Goal: Find specific page/section: Find specific page/section

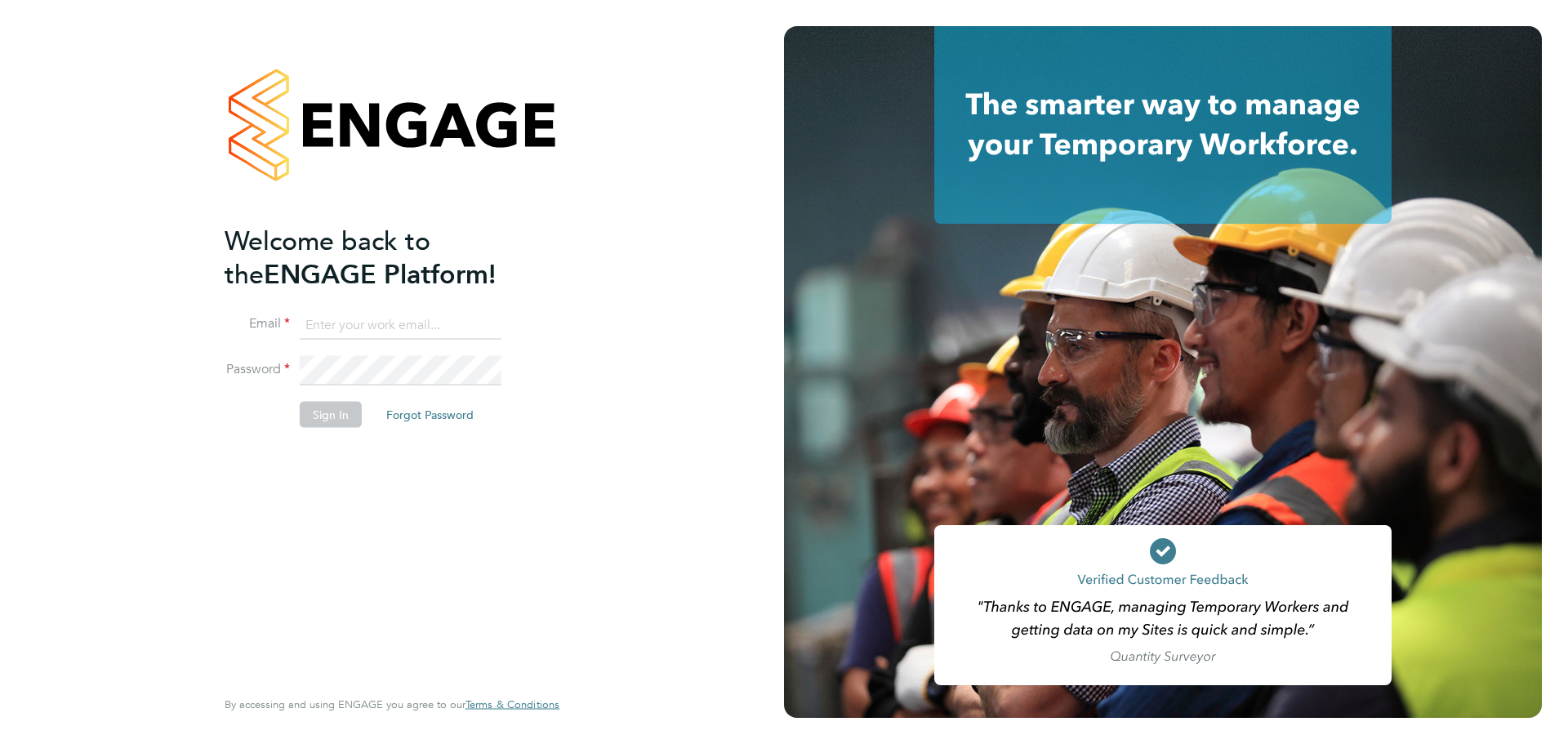
click at [365, 318] on input at bounding box center [400, 325] width 202 height 29
type input "[PERSON_NAME][DOMAIN_NAME][EMAIL_ADDRESS][PERSON_NAME][DOMAIN_NAME]"
click at [323, 408] on button "Sign In" at bounding box center [330, 415] width 62 height 27
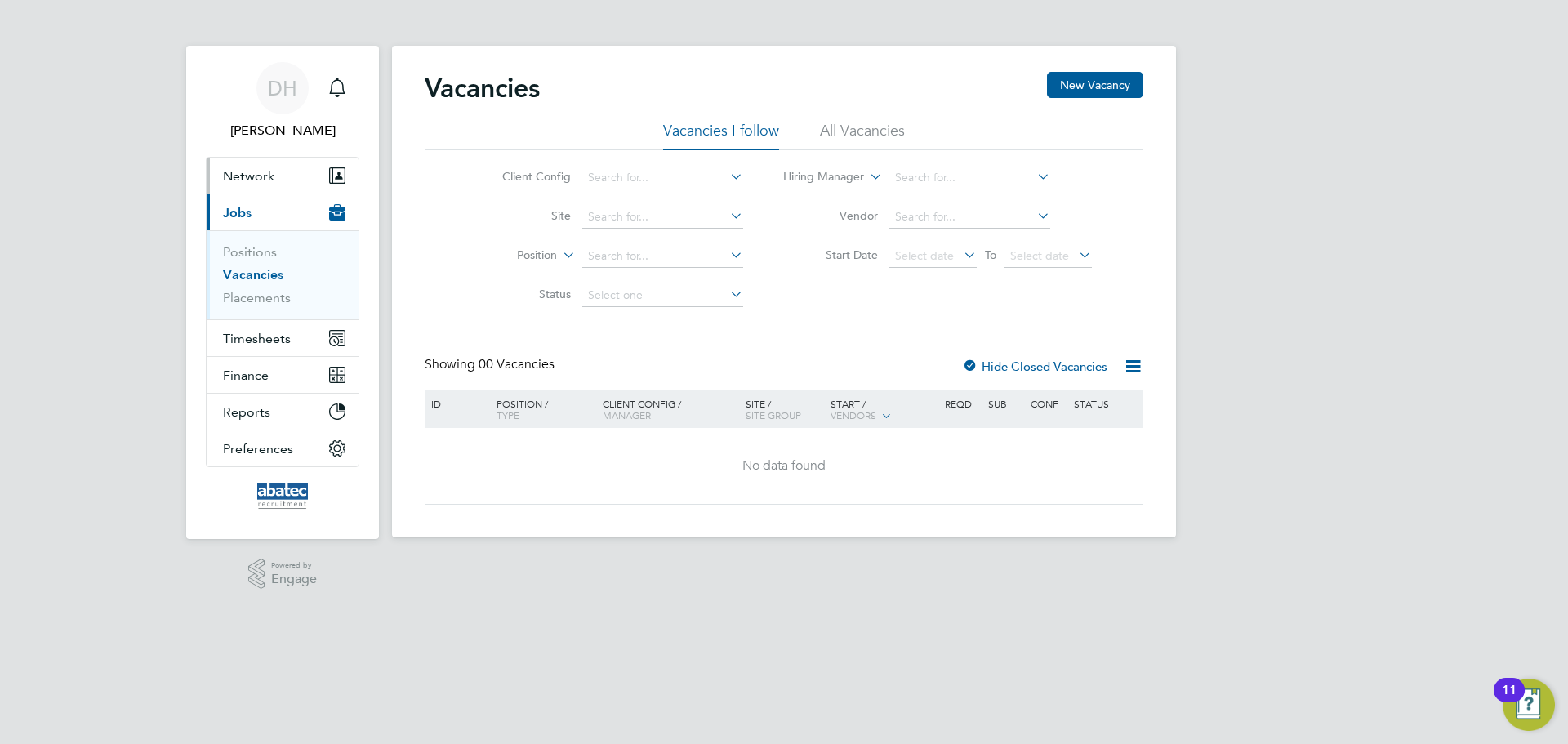
click at [261, 161] on button "Network" at bounding box center [283, 176] width 152 height 36
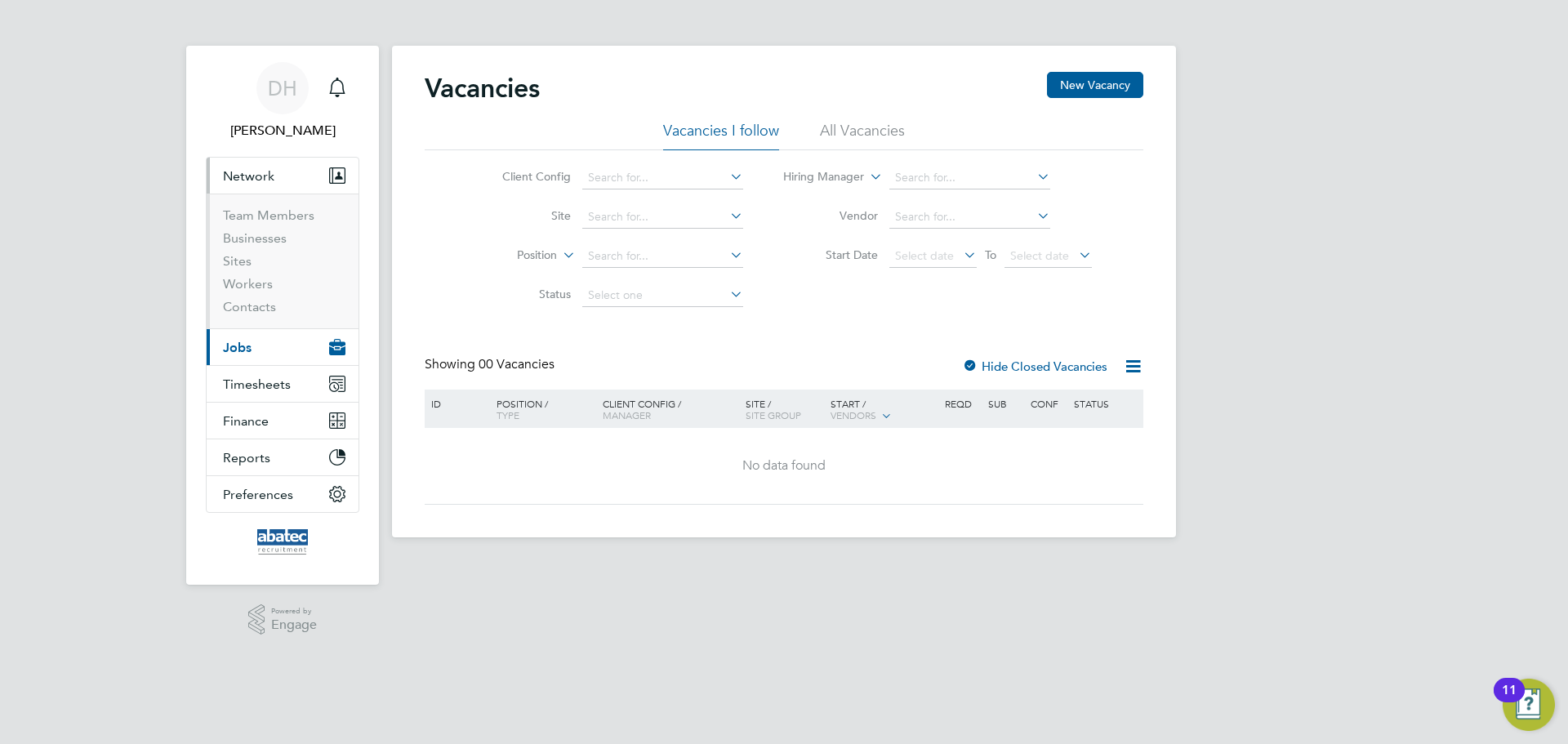
click at [279, 177] on button "Network" at bounding box center [283, 176] width 152 height 36
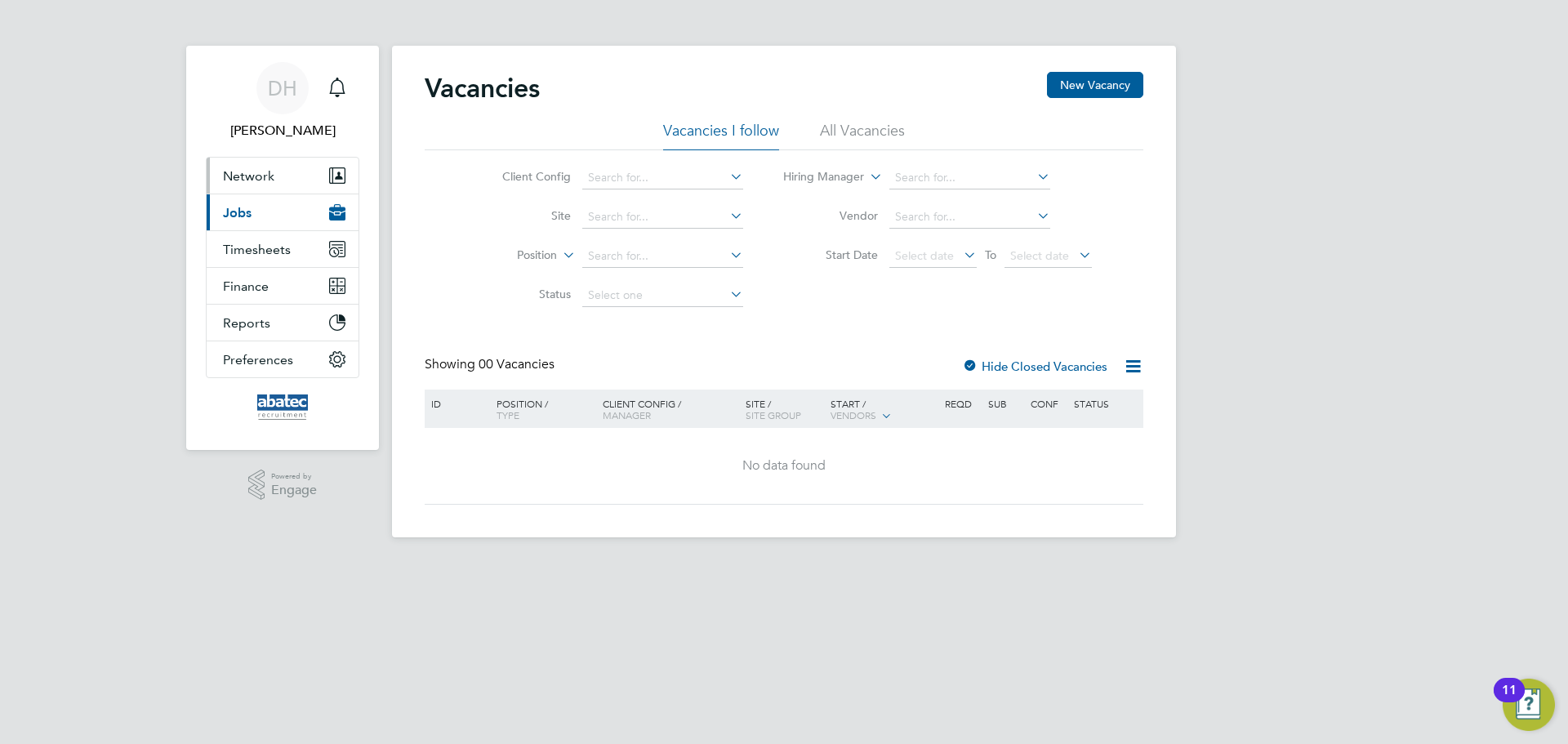
click at [270, 181] on span "Network" at bounding box center [249, 176] width 51 height 15
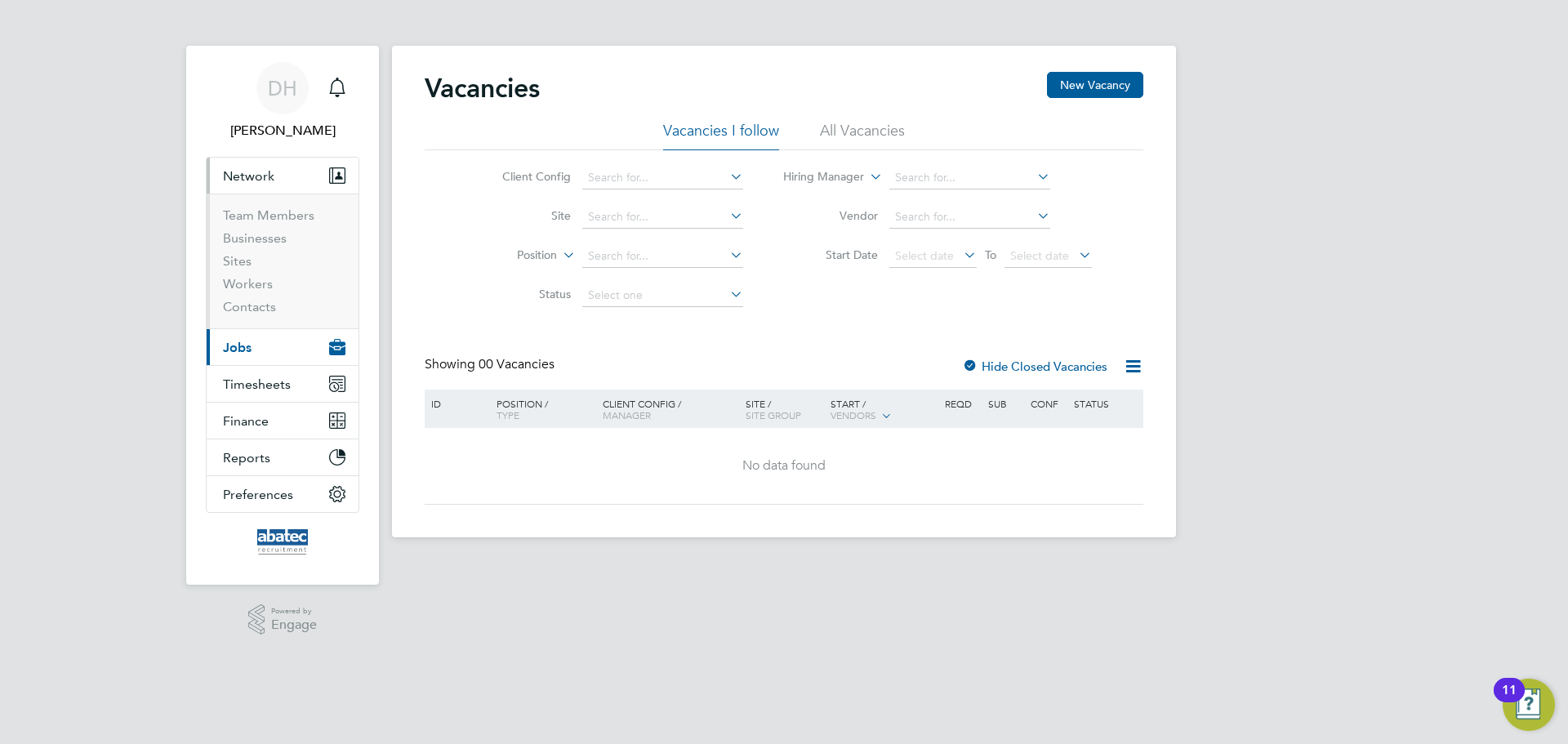
click at [267, 161] on button "Network" at bounding box center [283, 176] width 152 height 36
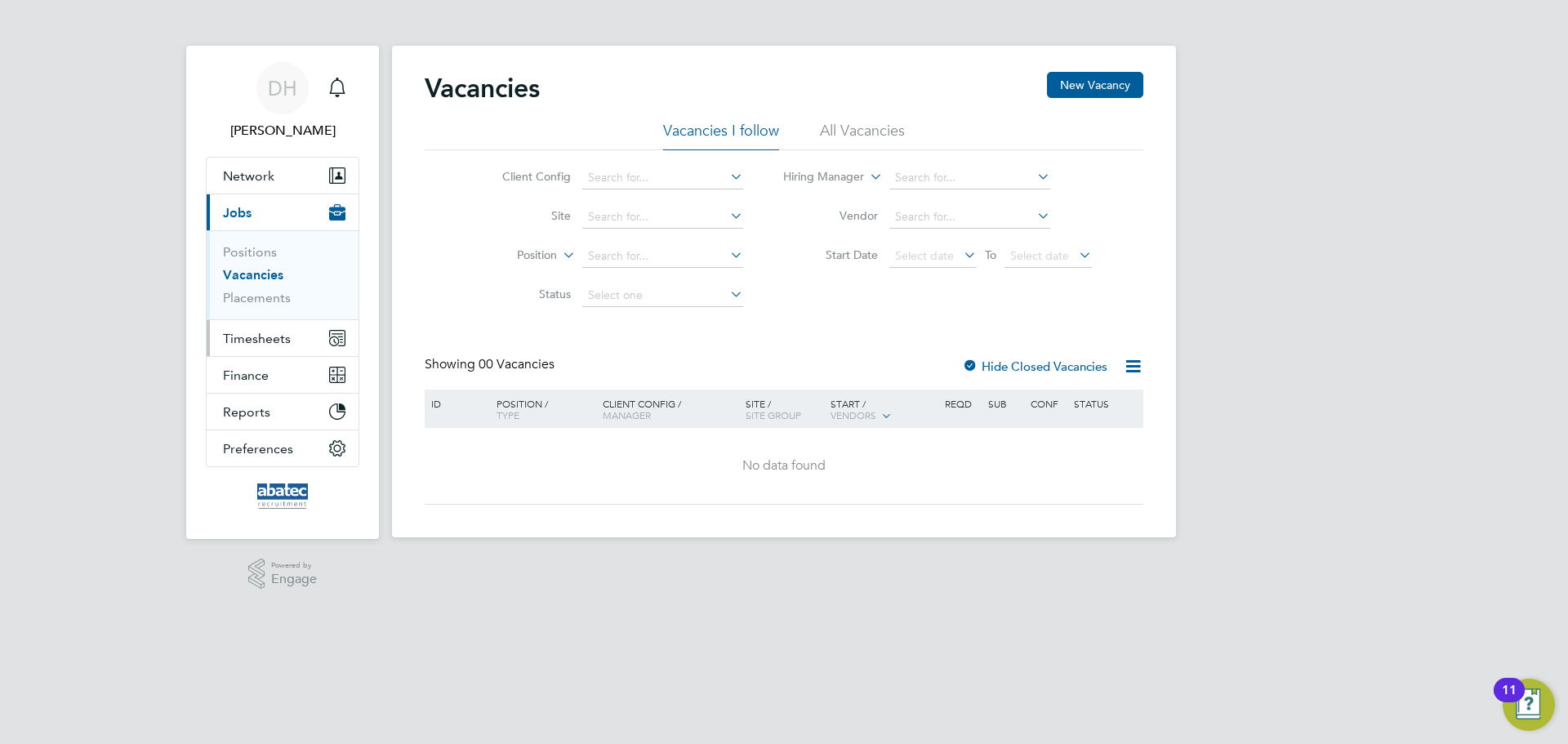
click at [244, 335] on span "Timesheets" at bounding box center [256, 339] width 67 height 15
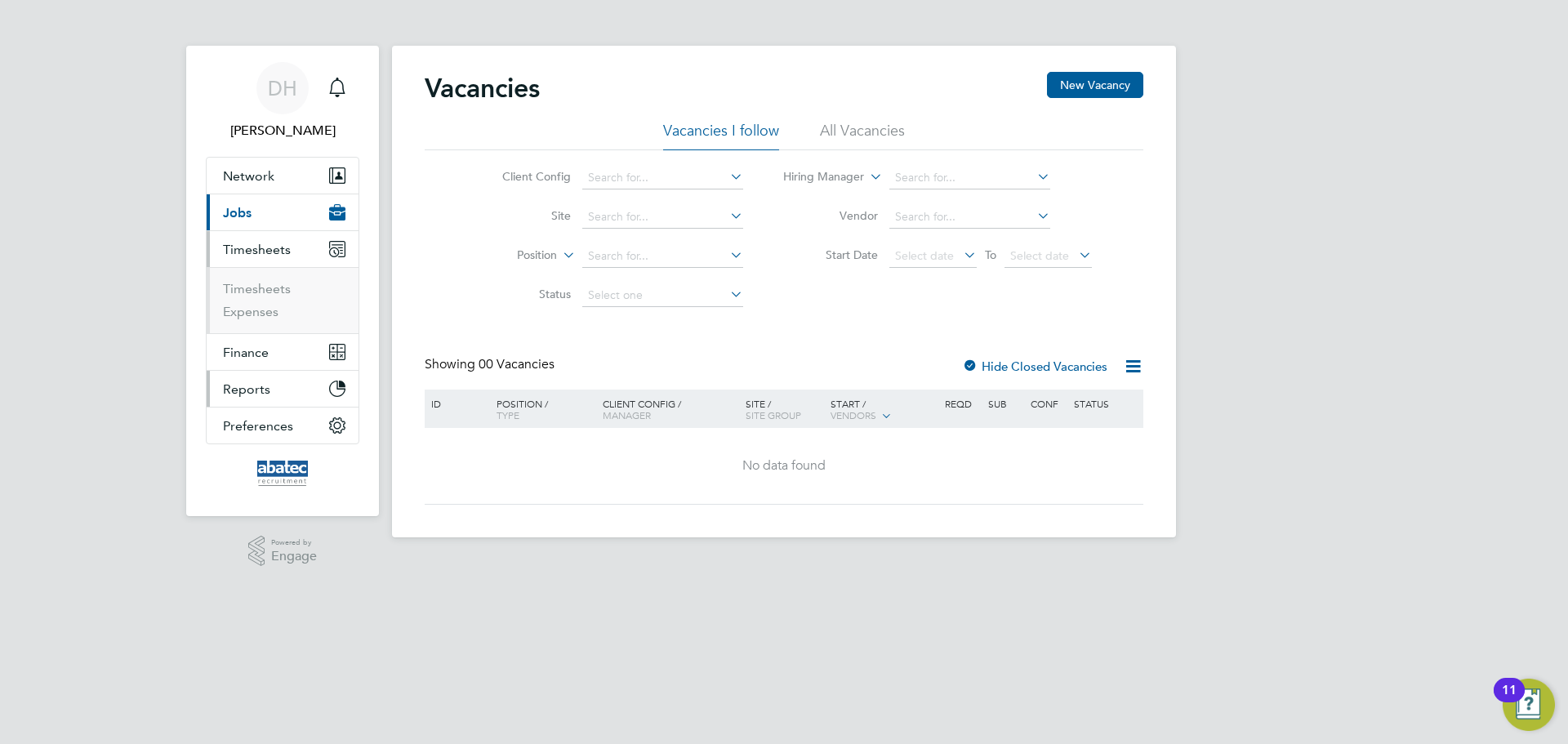
click at [260, 390] on span "Reports" at bounding box center [247, 389] width 47 height 15
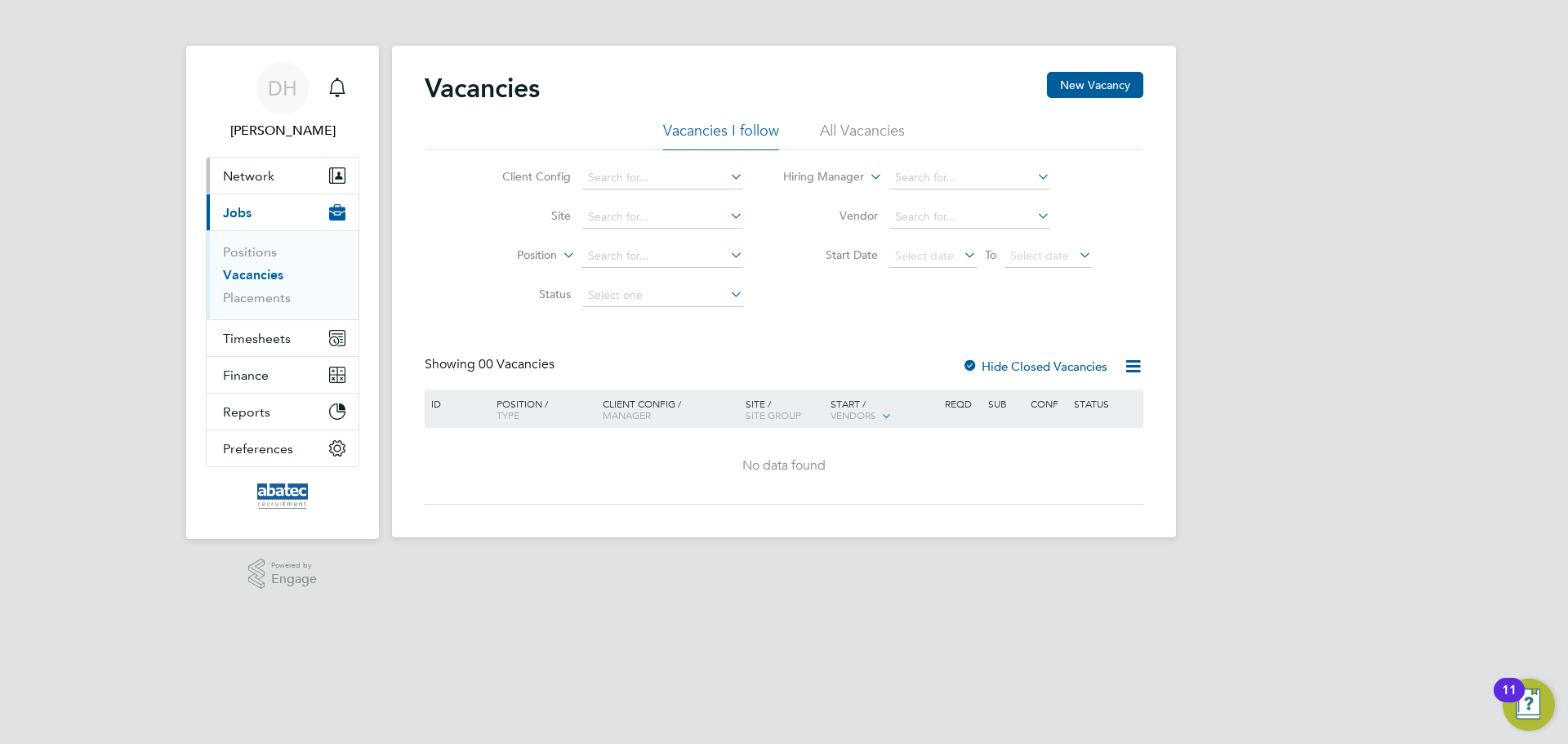
click at [267, 174] on span "Network" at bounding box center [249, 176] width 51 height 15
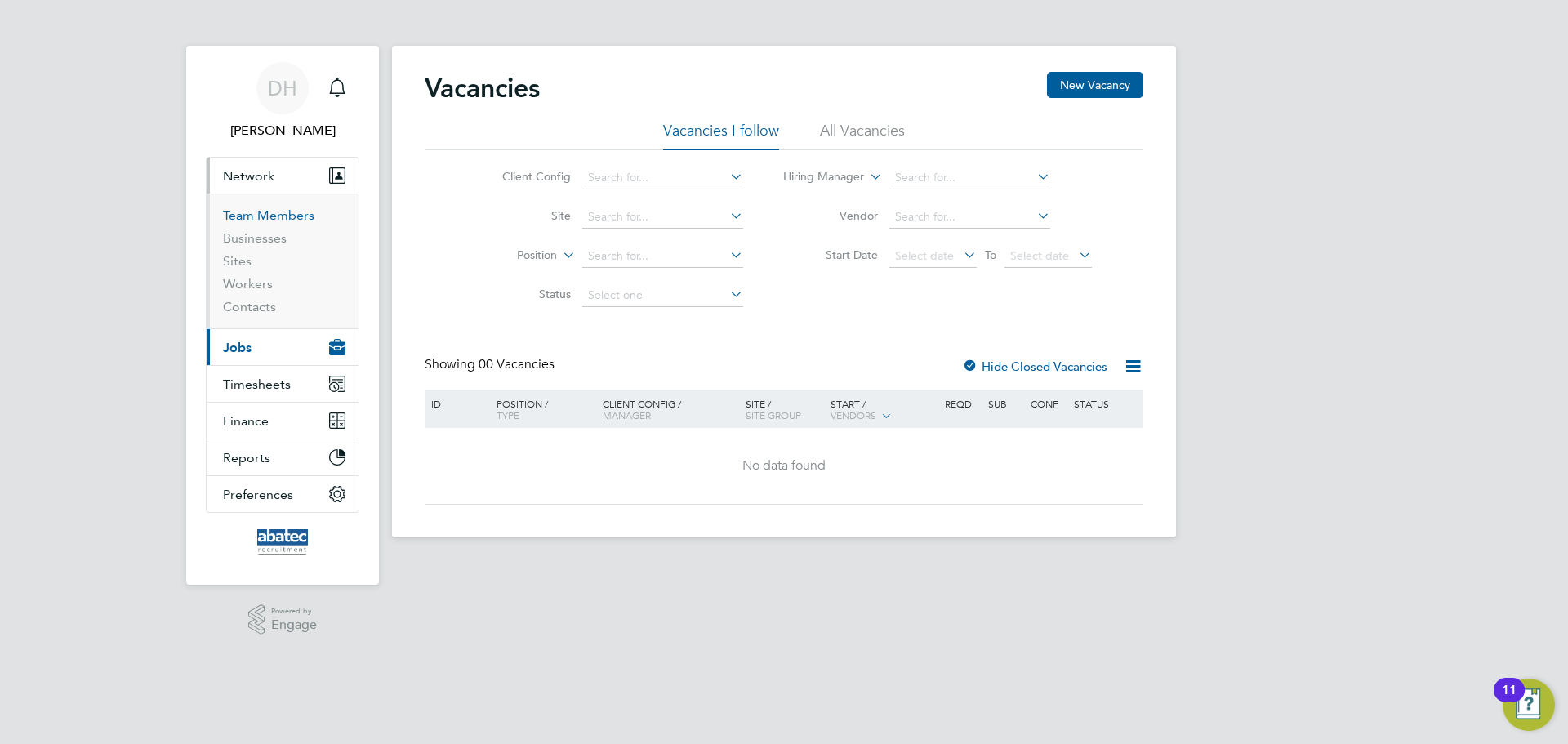
click at [265, 214] on link "Team Members" at bounding box center [268, 215] width 91 height 15
